Goal: Task Accomplishment & Management: Manage account settings

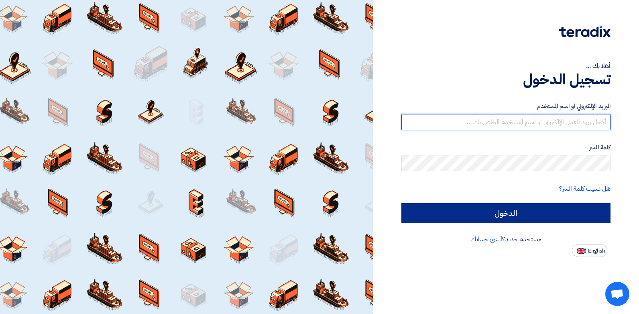
type input "mariana-karm@betatires.com"
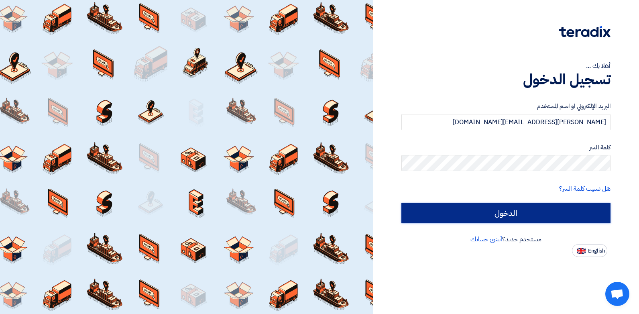
click at [549, 206] on input "الدخول" at bounding box center [505, 213] width 209 height 20
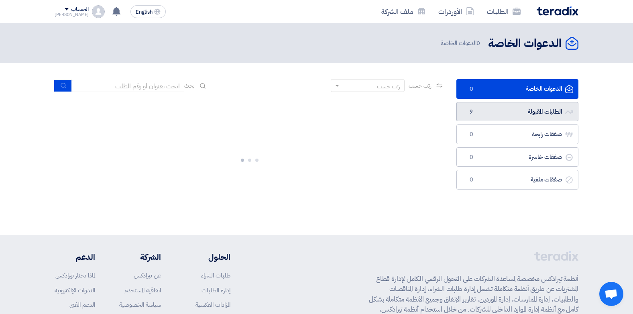
click at [500, 114] on link "الطلبات المقبولة الطلبات المقبولة 9" at bounding box center [517, 112] width 122 height 20
